Goal: Complete application form

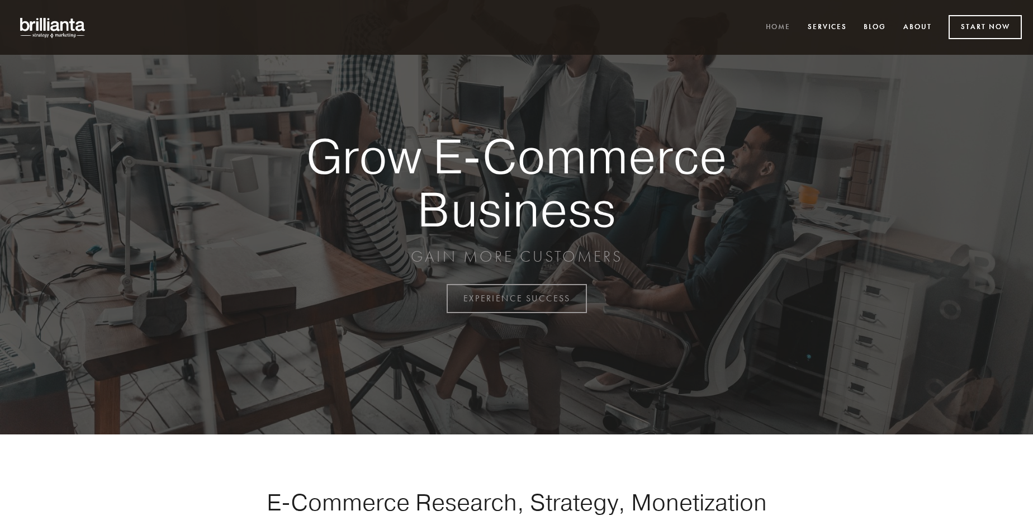
scroll to position [2931, 0]
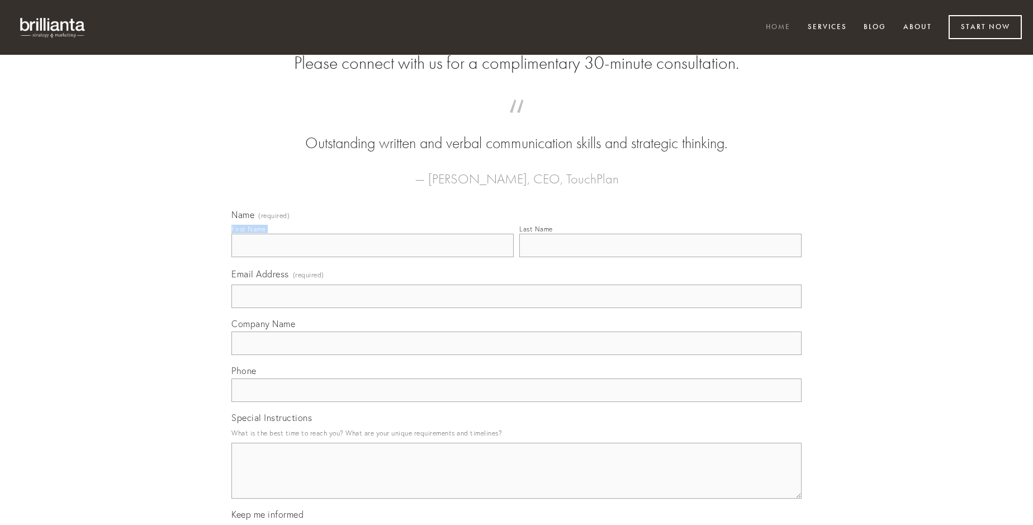
type input "[PERSON_NAME]"
click at [660, 257] on input "Last Name" at bounding box center [660, 245] width 282 height 23
type input "[PERSON_NAME]"
click at [517, 308] on input "Email Address (required)" at bounding box center [517, 296] width 570 height 23
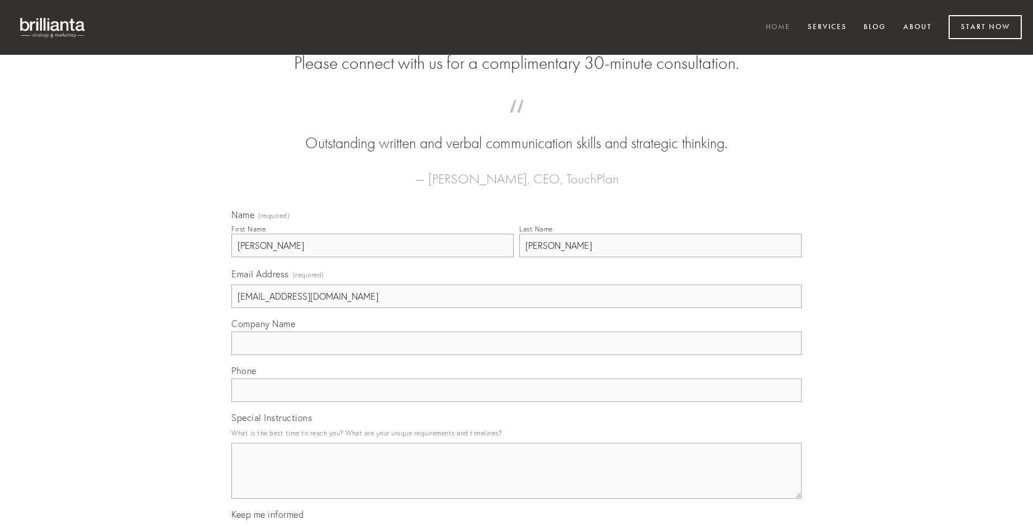
type input "[EMAIL_ADDRESS][DOMAIN_NAME]"
click at [517, 355] on input "Company Name" at bounding box center [517, 343] width 570 height 23
type input "acerbitas"
click at [517, 402] on input "text" at bounding box center [517, 390] width 570 height 23
click at [517, 481] on textarea "Special Instructions" at bounding box center [517, 471] width 570 height 56
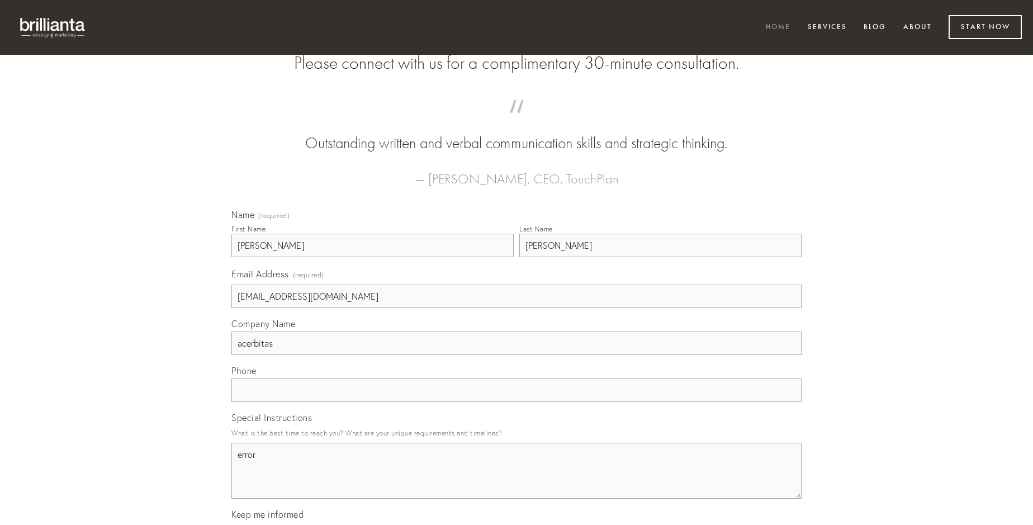
type textarea "error"
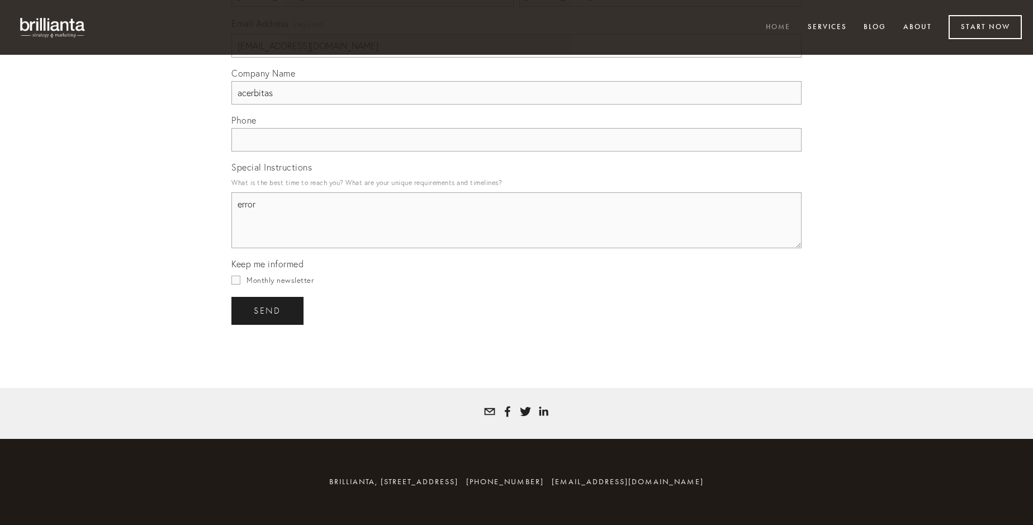
click at [268, 310] on span "send" at bounding box center [267, 311] width 27 height 10
